Goal: Navigation & Orientation: Find specific page/section

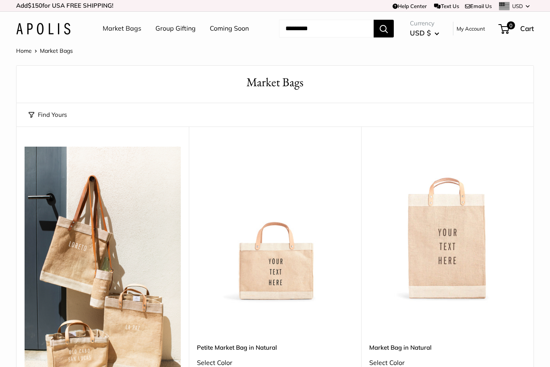
click at [23, 51] on link "Home" at bounding box center [24, 50] width 16 height 7
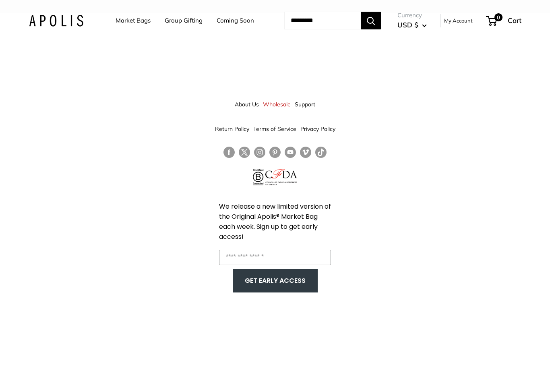
click at [132, 17] on link "Market Bags" at bounding box center [133, 20] width 35 height 11
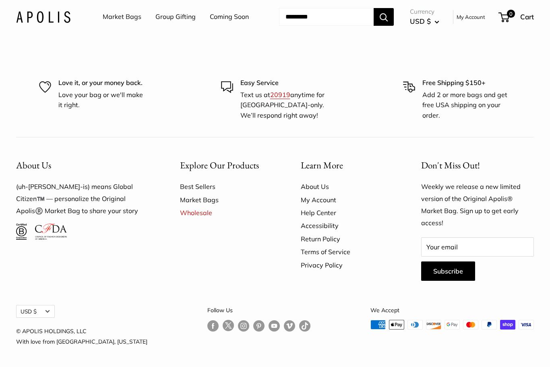
scroll to position [2051, 0]
click at [383, 17] on button "Search" at bounding box center [383, 17] width 20 height 18
